Goal: Ask a question

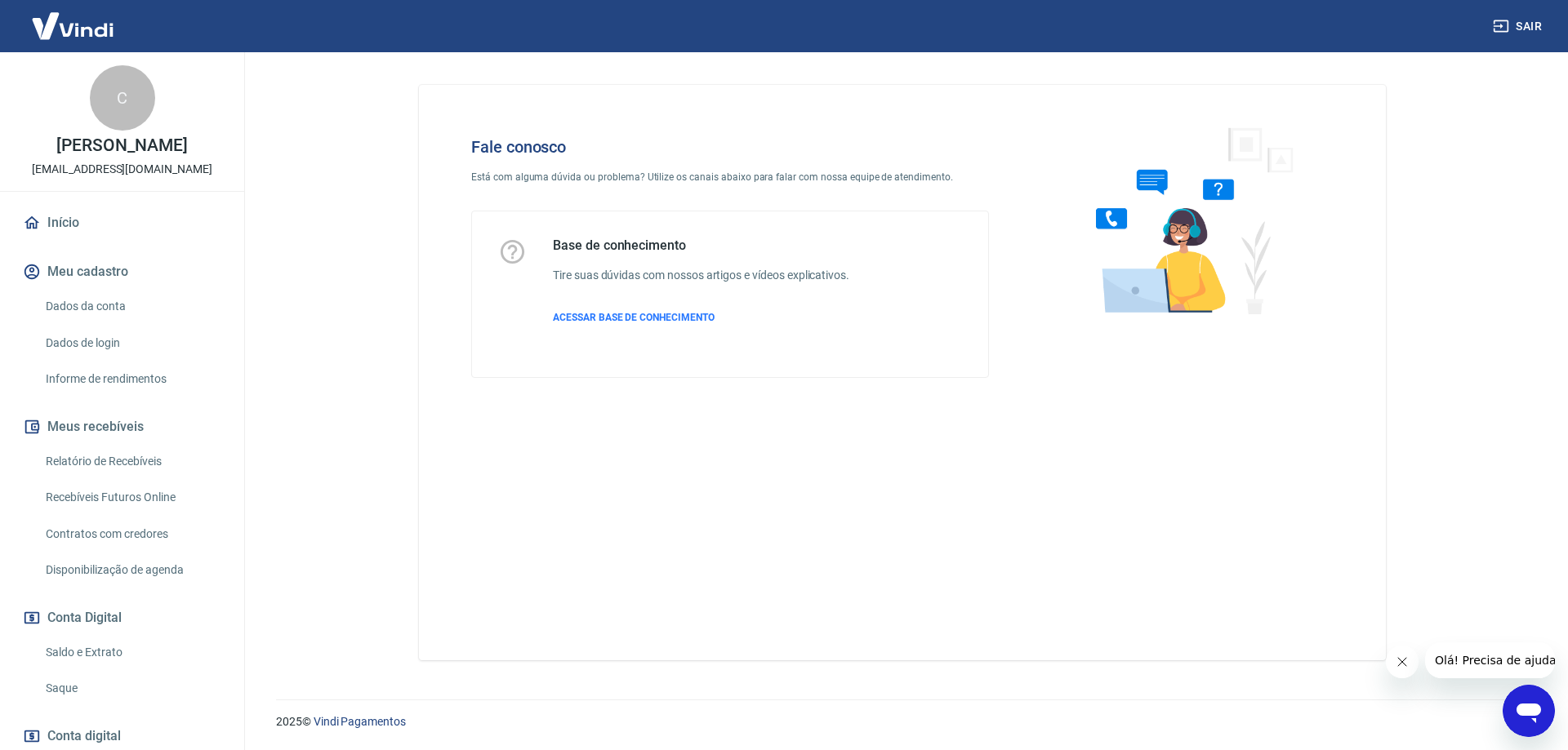
click at [1525, 717] on icon "Abrir janela de mensagens" at bounding box center [1528, 711] width 30 height 30
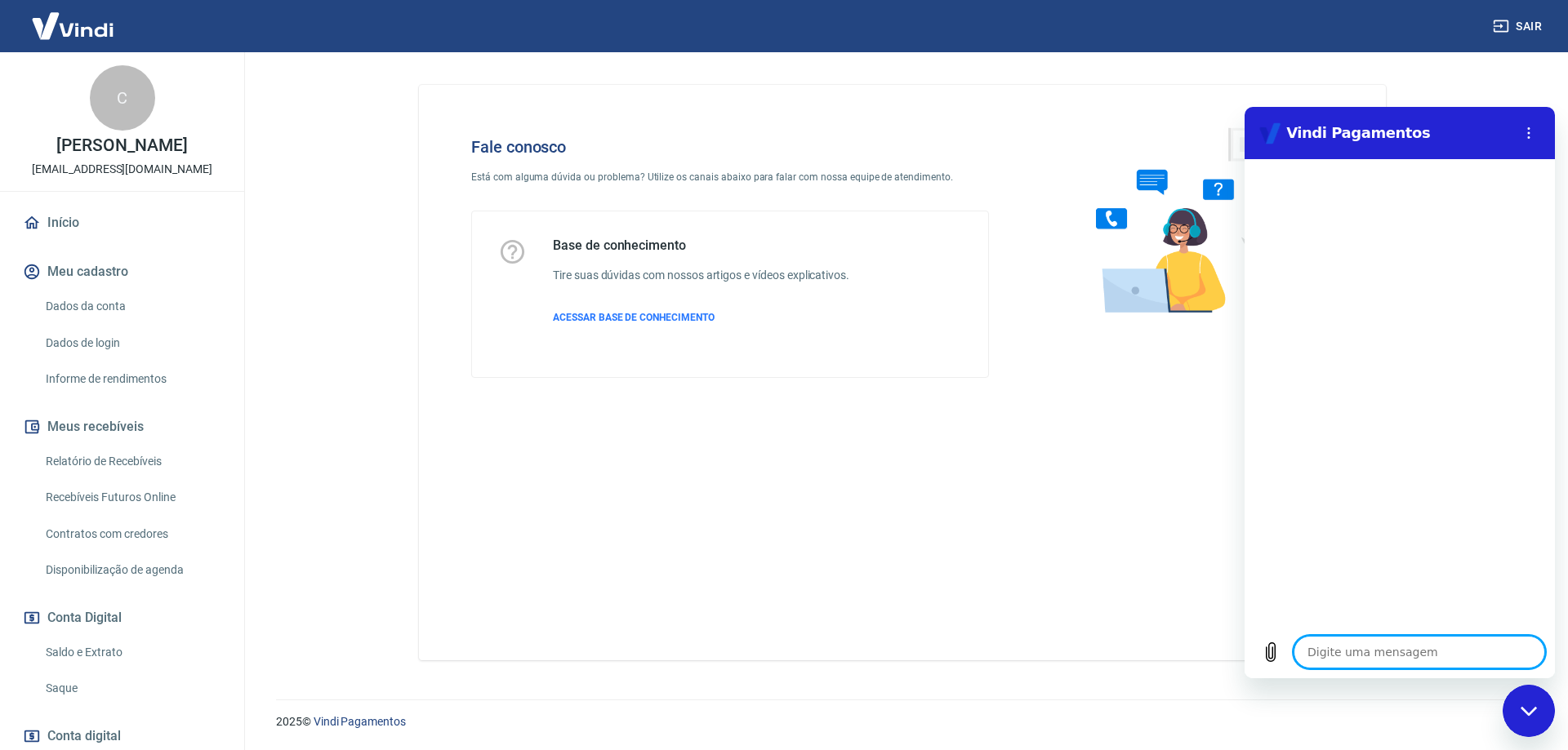
click at [1361, 648] on textarea at bounding box center [1419, 652] width 251 height 33
type textarea "o"
type textarea "x"
type textarea "ol"
type textarea "x"
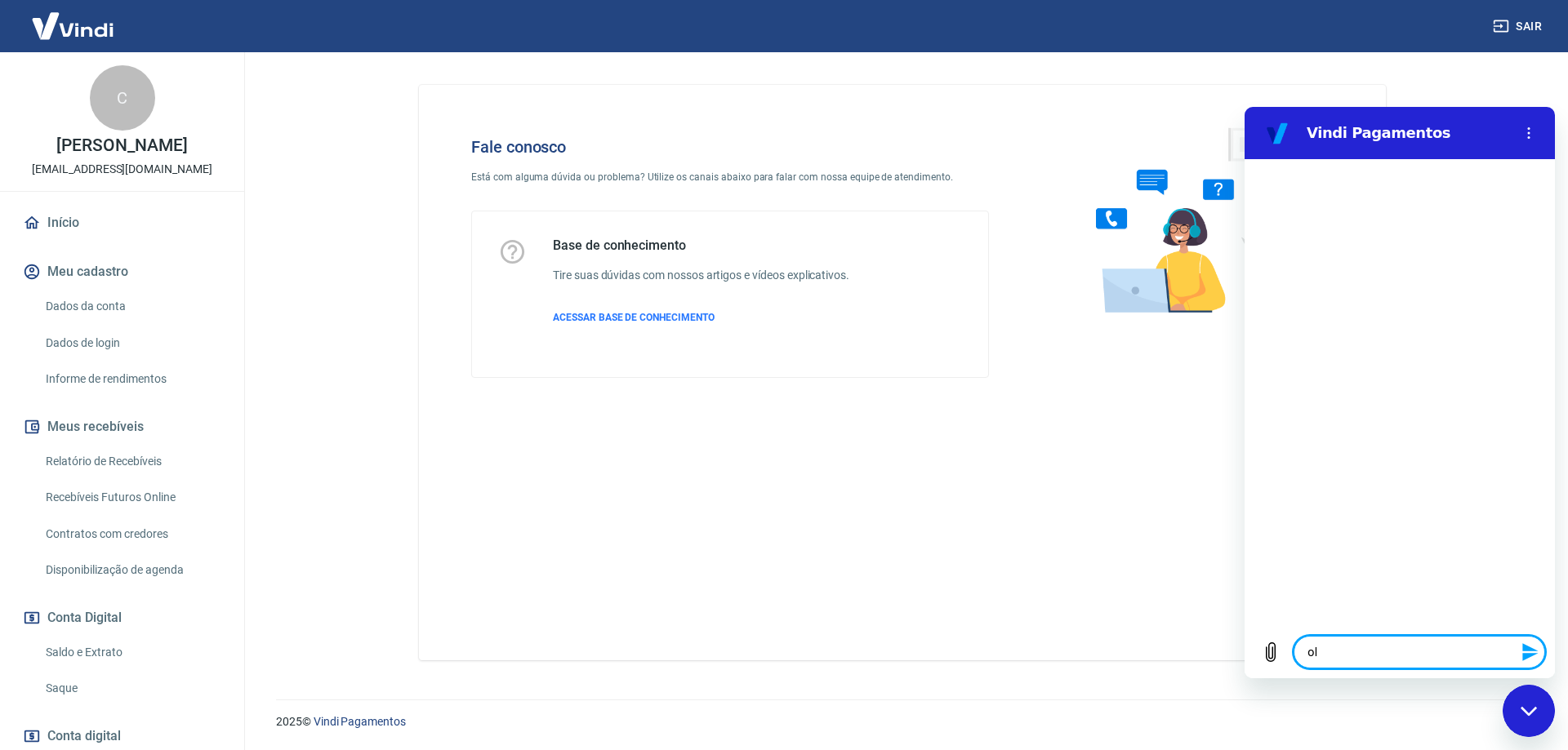
type textarea "olá"
type textarea "x"
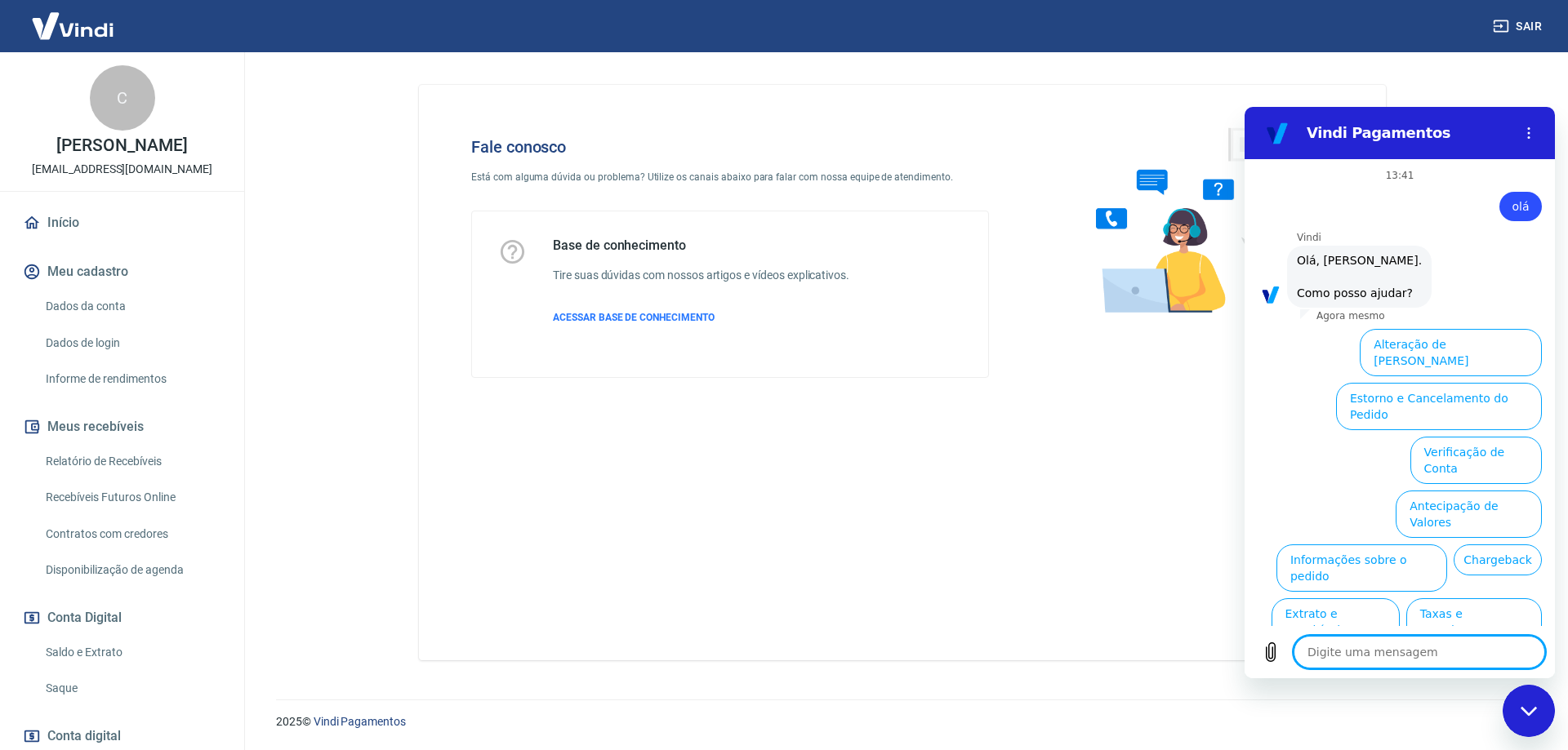
scroll to position [39, 0]
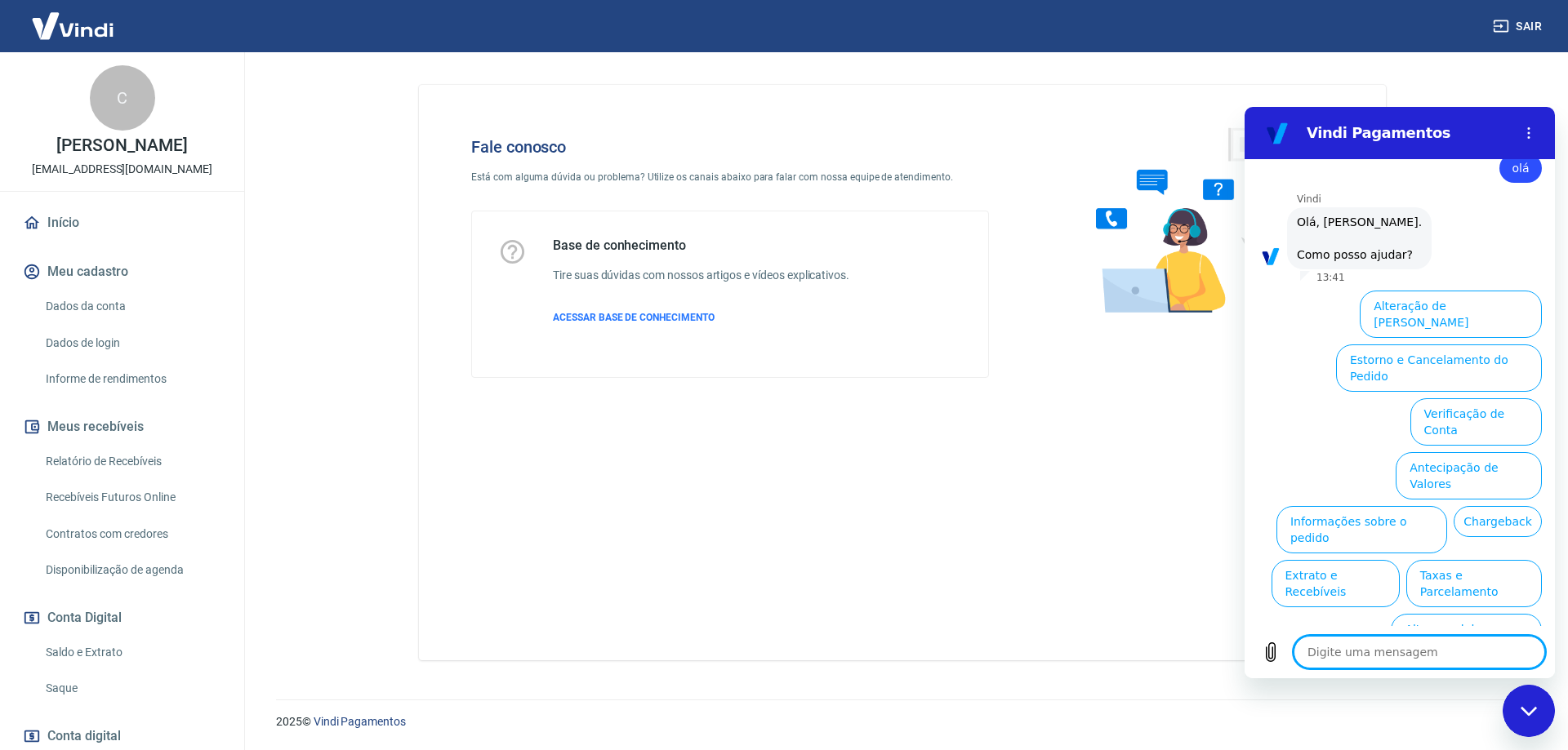
type textarea "x"
